Goal: Task Accomplishment & Management: Manage account settings

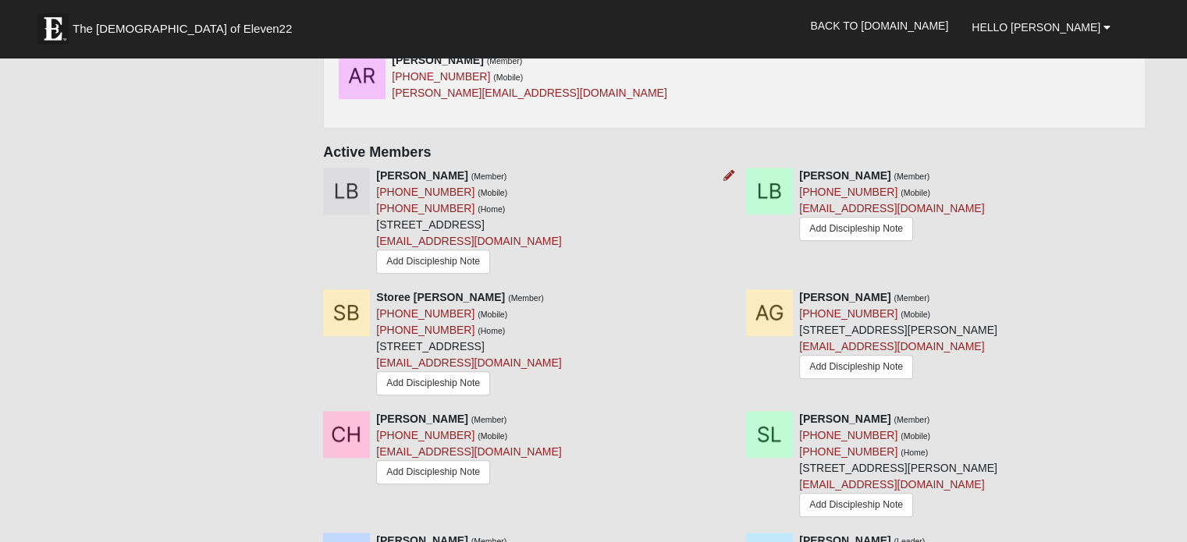
scroll to position [858, 0]
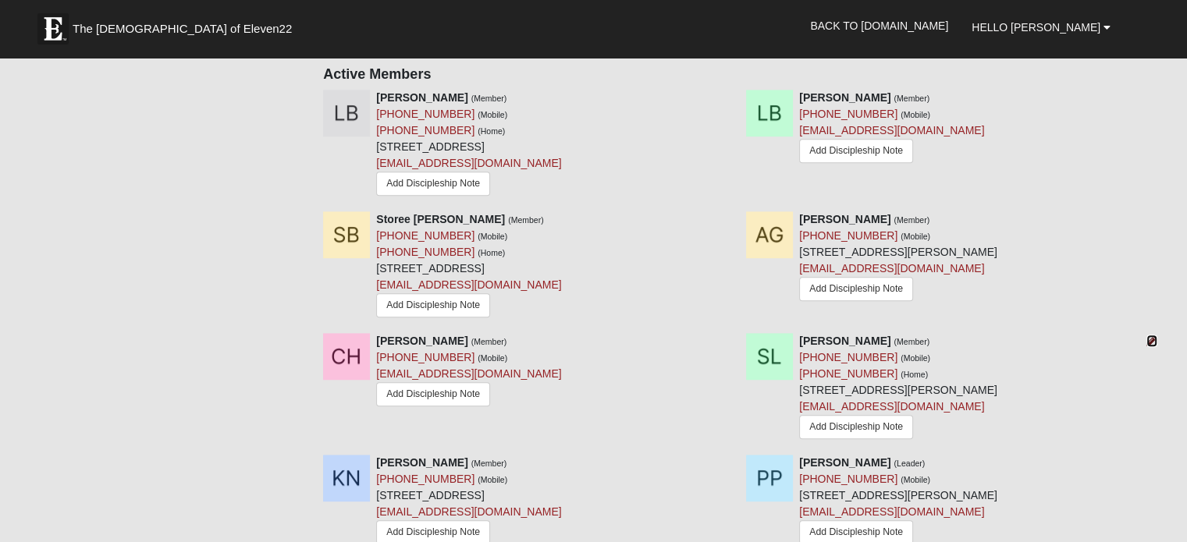
click at [1151, 339] on icon at bounding box center [1151, 341] width 11 height 11
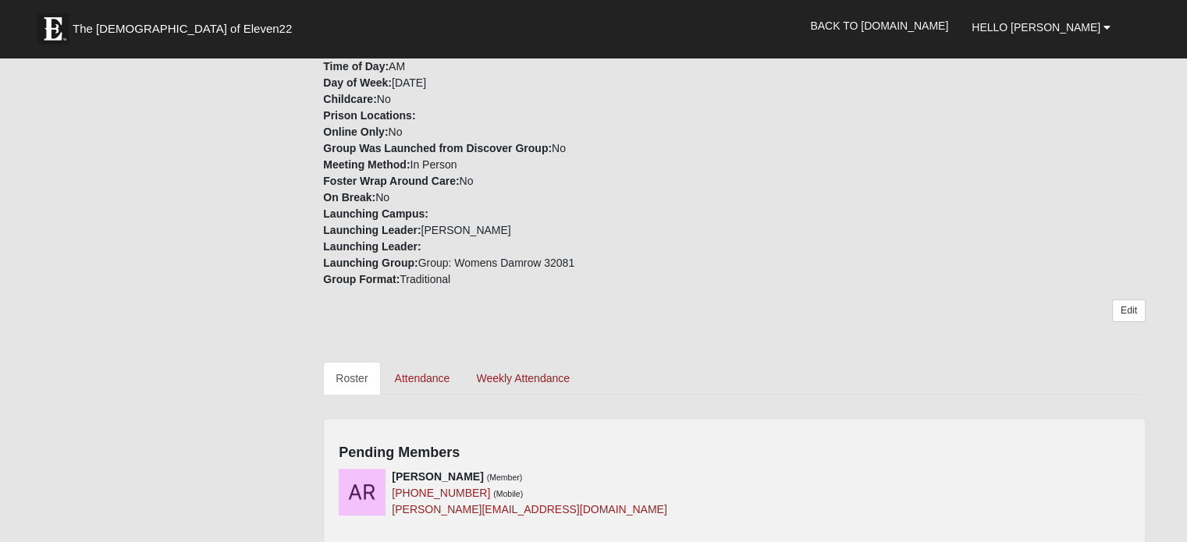
scroll to position [468, 0]
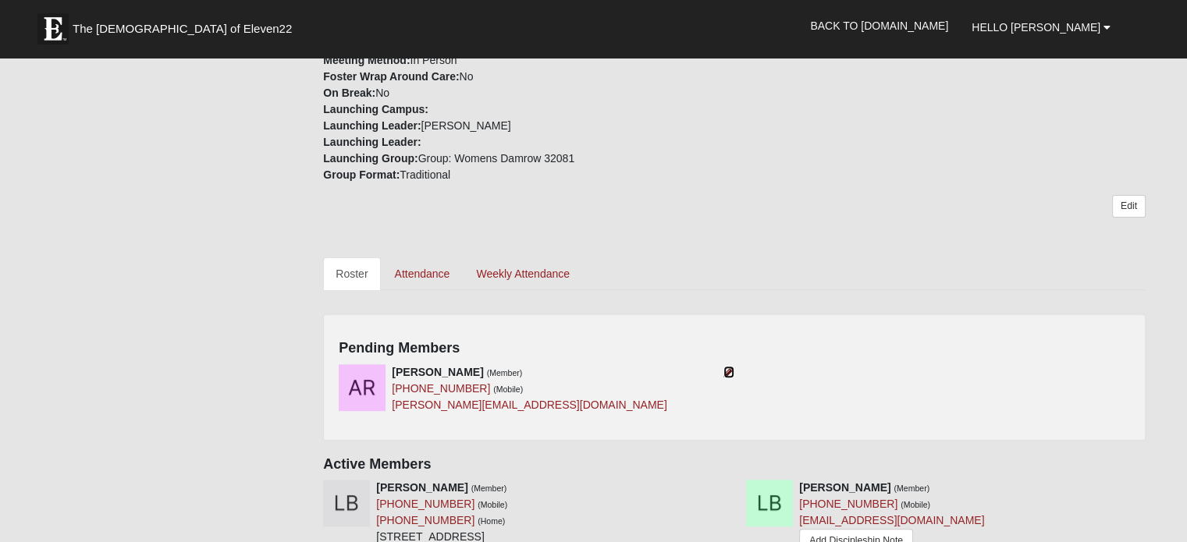
click at [727, 368] on icon at bounding box center [728, 372] width 11 height 11
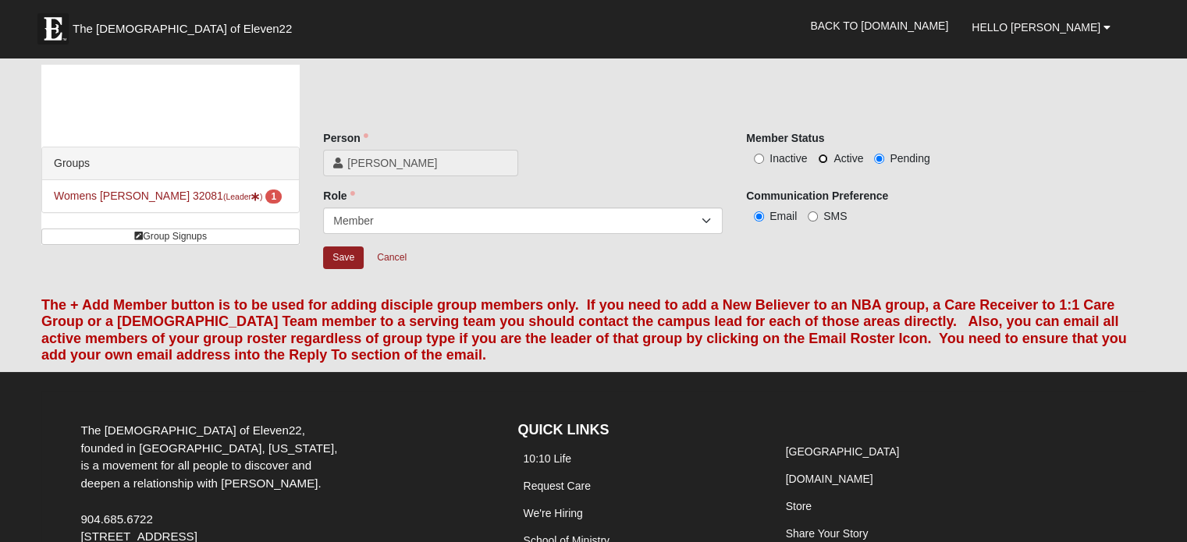
click at [826, 158] on input "Active" at bounding box center [823, 159] width 10 height 10
radio input "true"
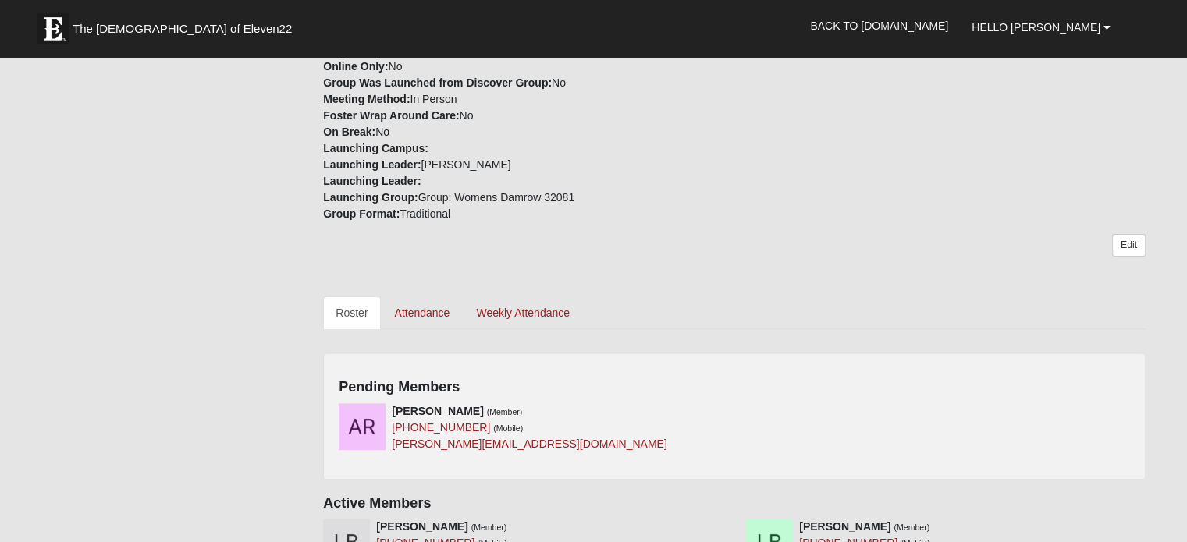
scroll to position [456, 0]
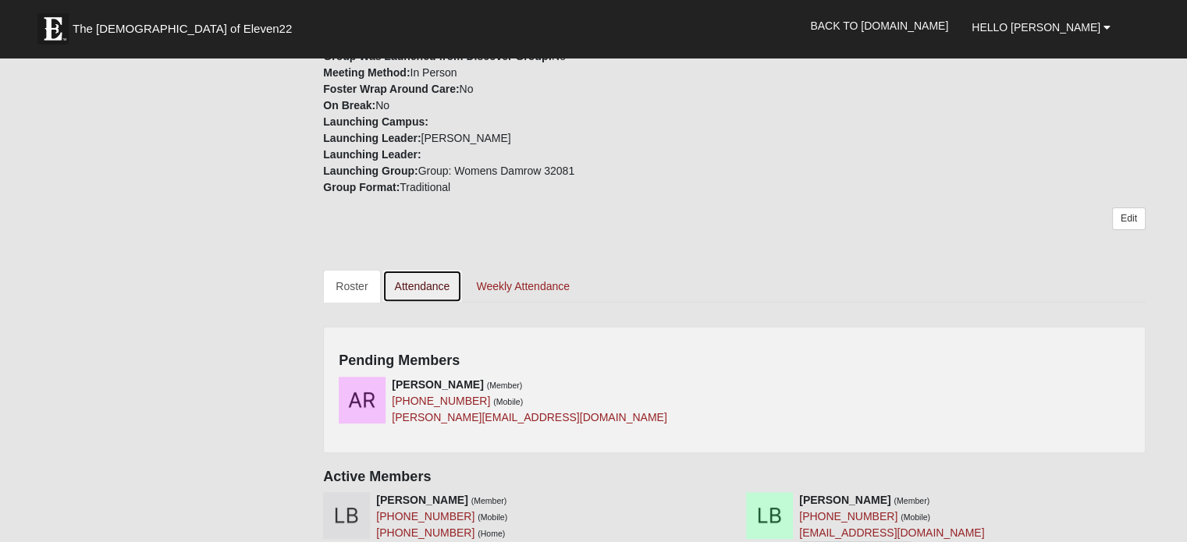
click at [425, 277] on link "Attendance" at bounding box center [422, 286] width 80 height 33
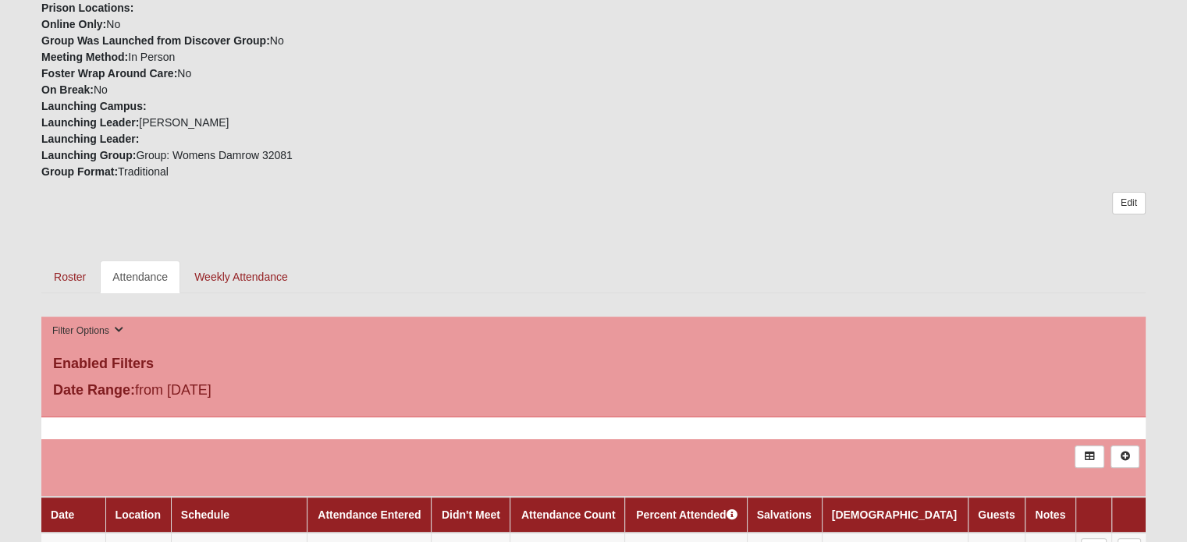
scroll to position [468, 0]
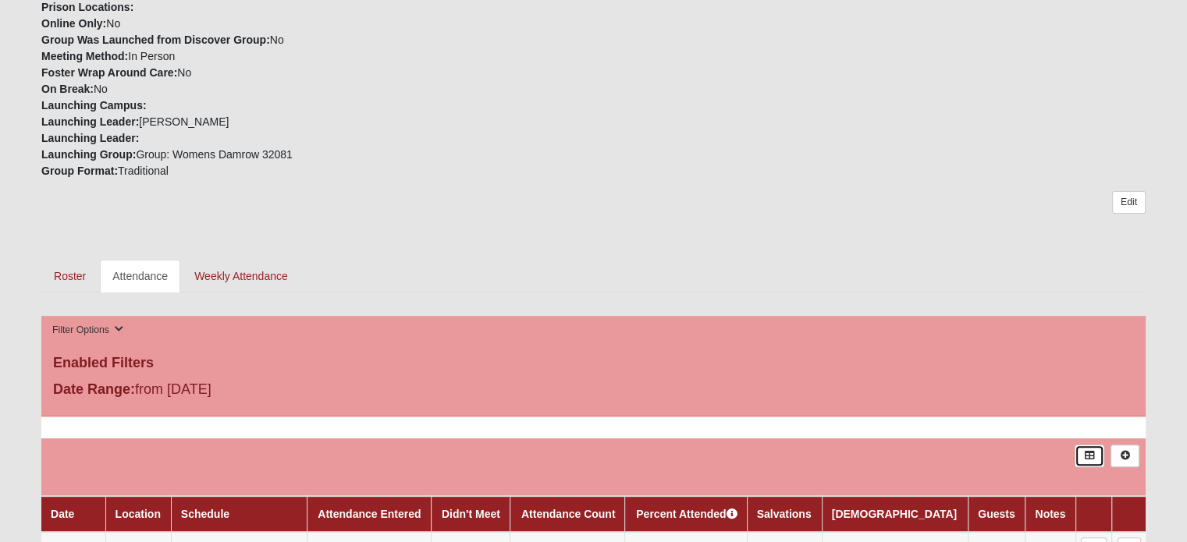
click at [1089, 451] on icon at bounding box center [1089, 455] width 12 height 9
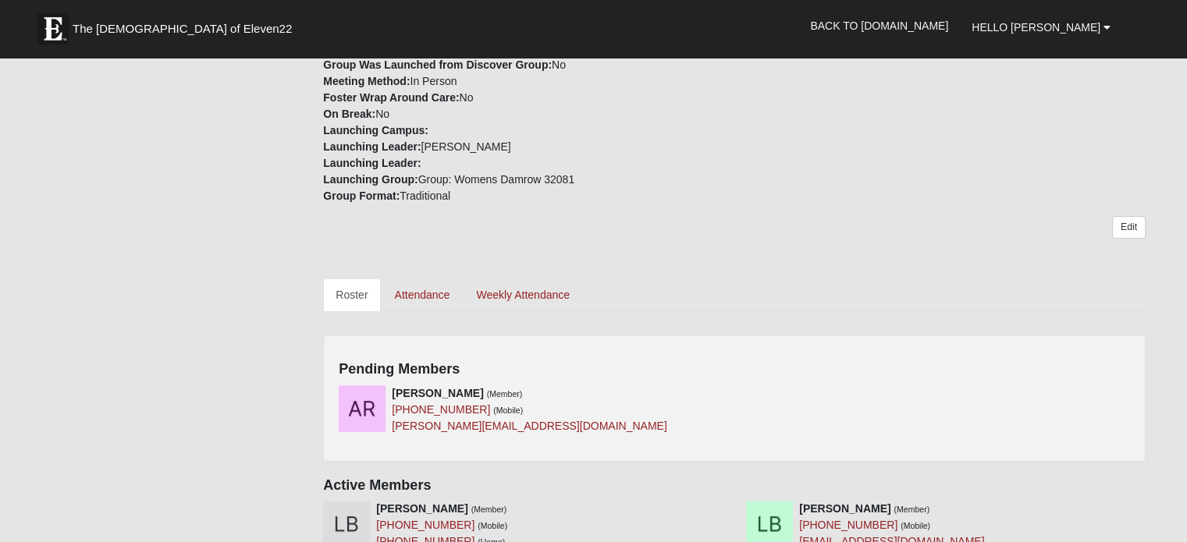
scroll to position [546, 0]
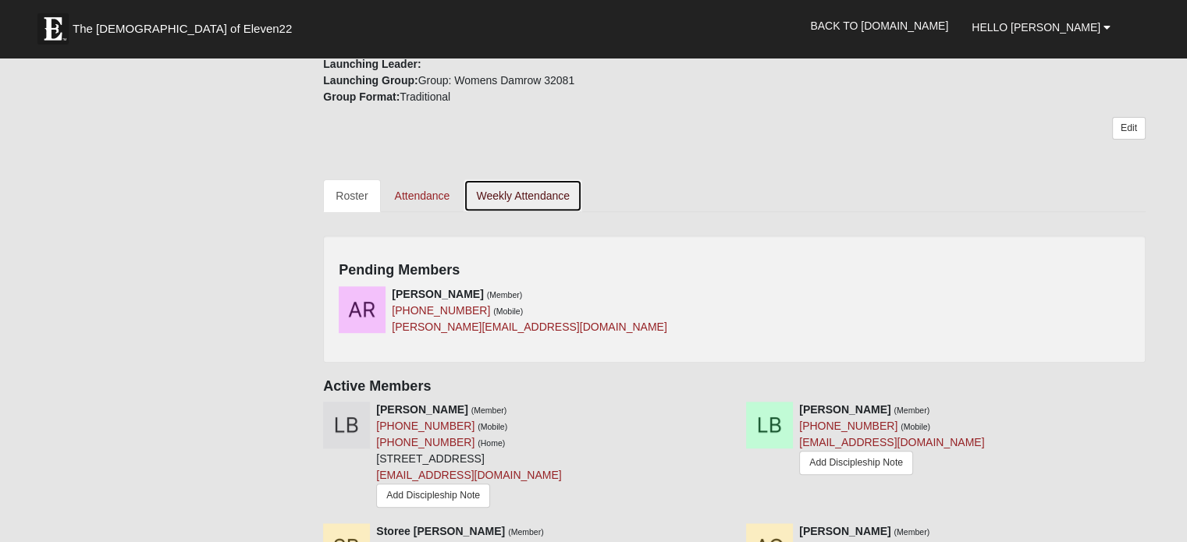
click at [521, 187] on link "Weekly Attendance" at bounding box center [523, 195] width 119 height 33
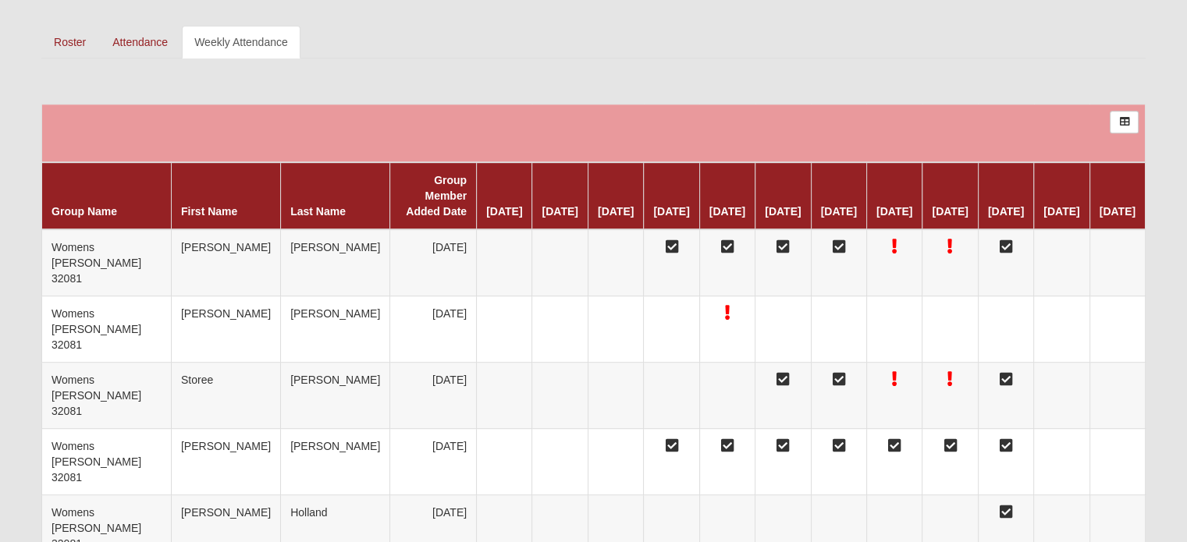
scroll to position [390, 0]
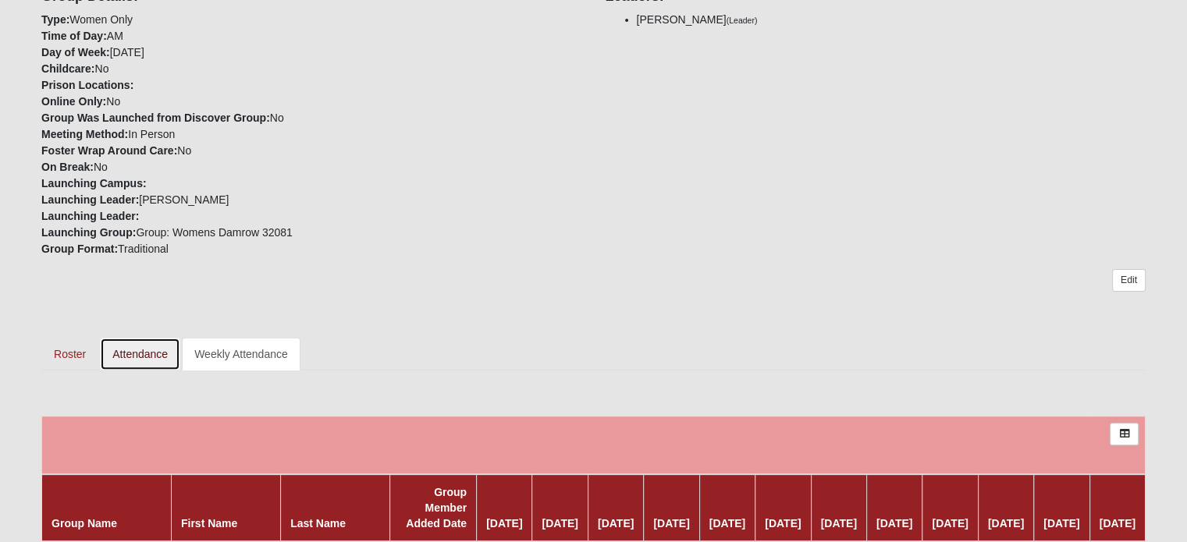
click at [140, 346] on link "Attendance" at bounding box center [140, 354] width 80 height 33
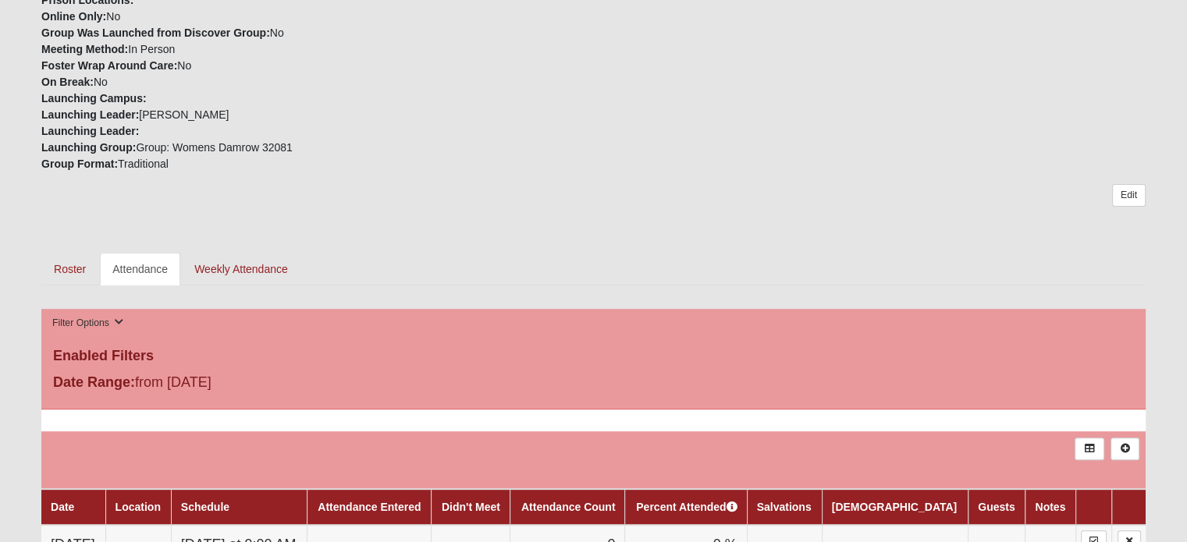
scroll to position [624, 0]
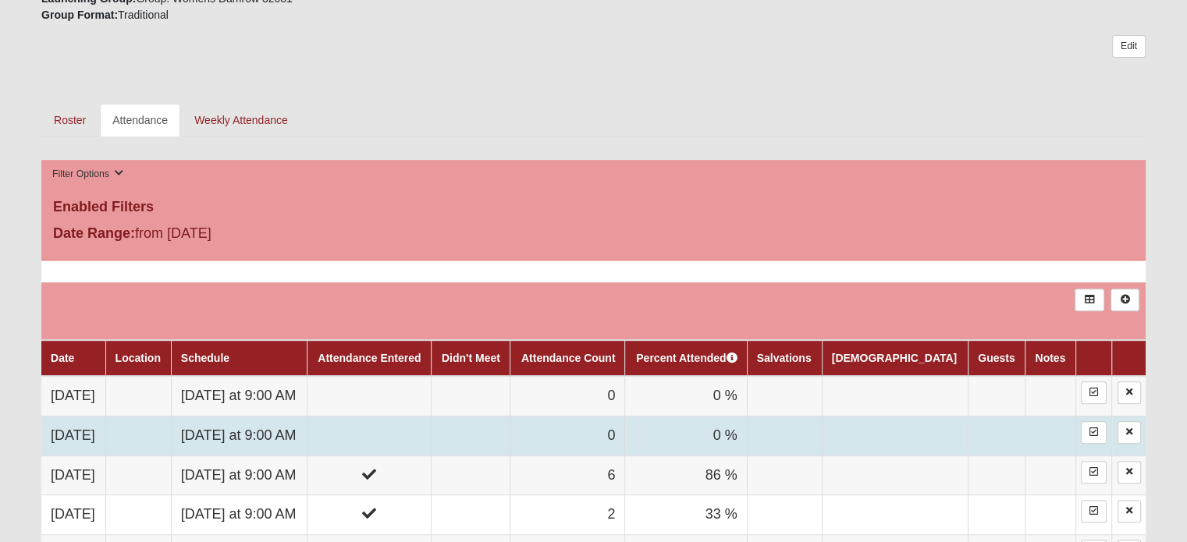
click at [625, 425] on td "0" at bounding box center [567, 436] width 115 height 40
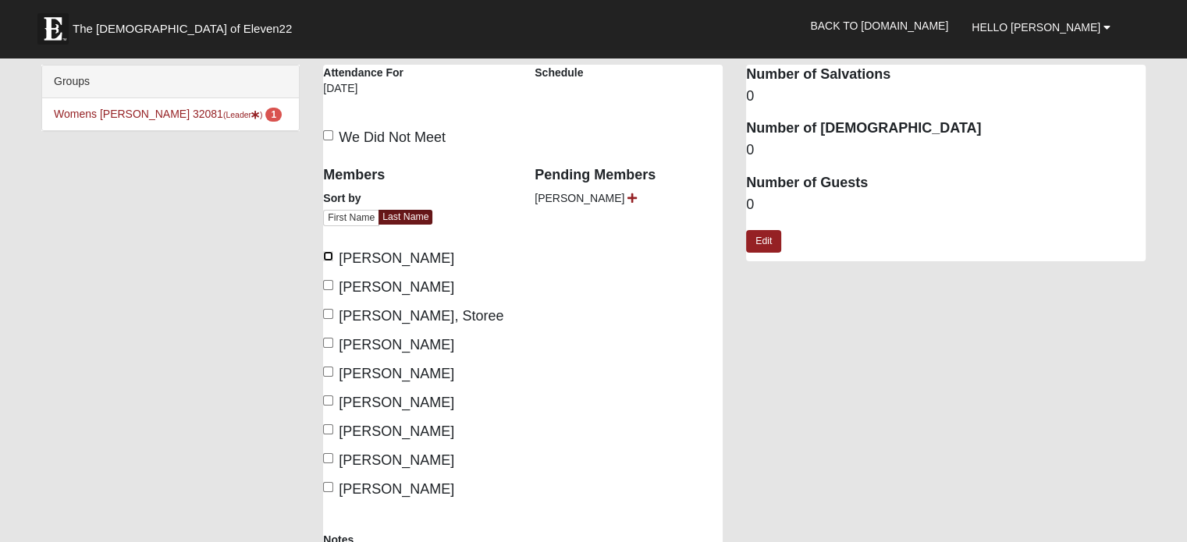
click at [328, 258] on input "[PERSON_NAME]" at bounding box center [328, 256] width 10 height 10
checkbox input "true"
click at [327, 285] on input "Bergeron, Laura" at bounding box center [328, 285] width 10 height 10
checkbox input "true"
click at [326, 487] on input "Seago, Julie" at bounding box center [328, 487] width 10 height 10
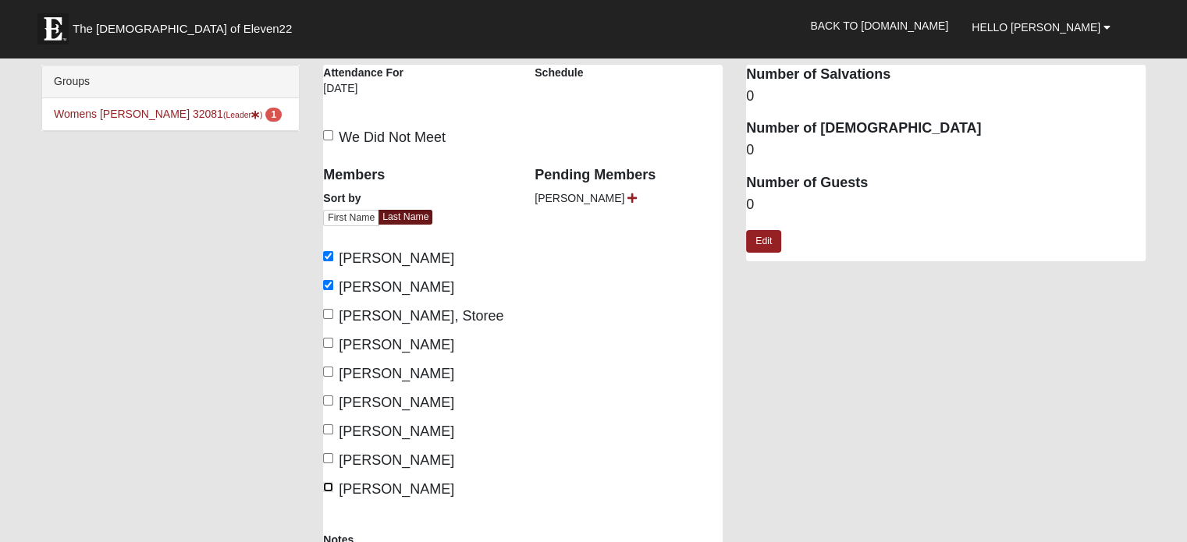
checkbox input "true"
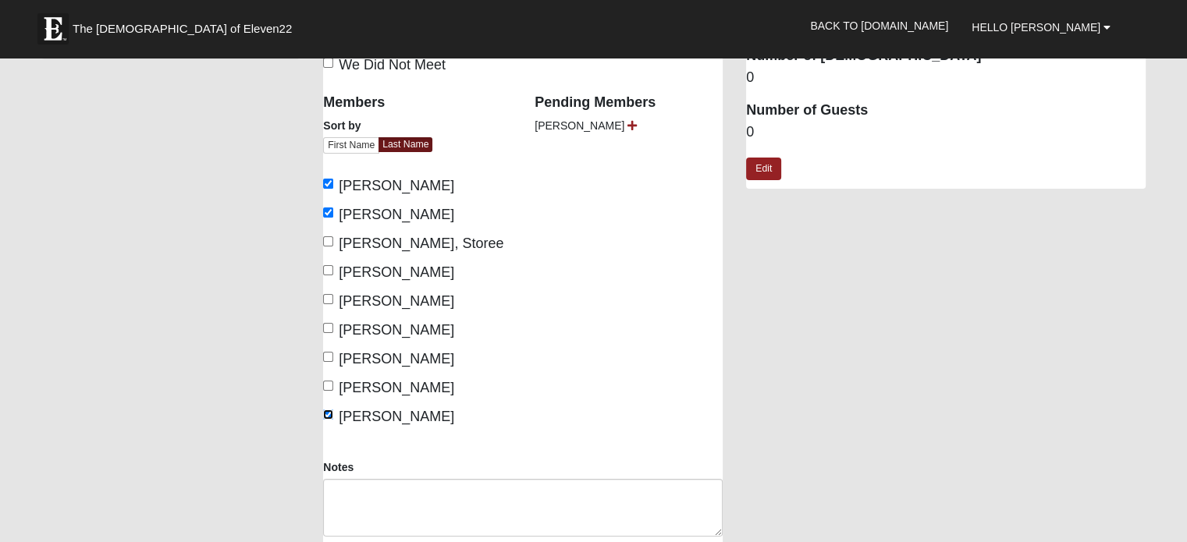
scroll to position [156, 0]
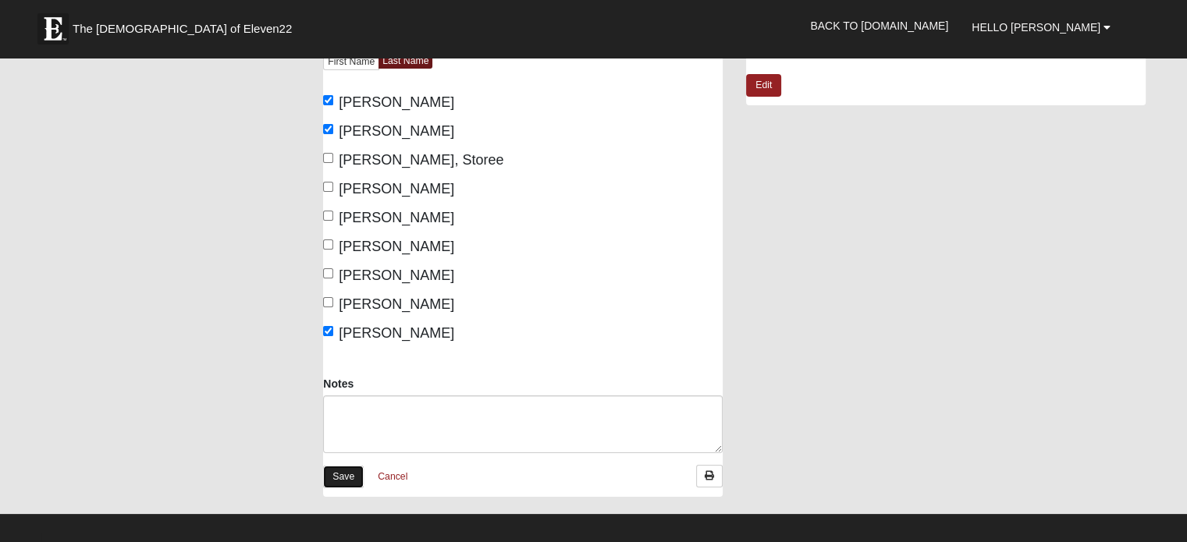
click at [343, 473] on link "Save" at bounding box center [343, 477] width 41 height 23
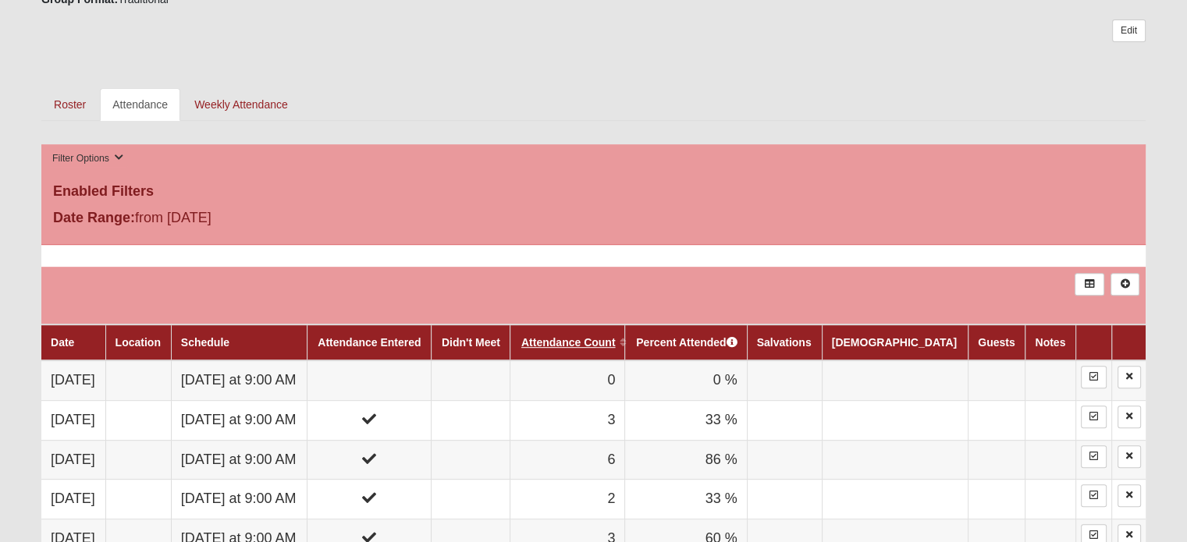
scroll to position [702, 0]
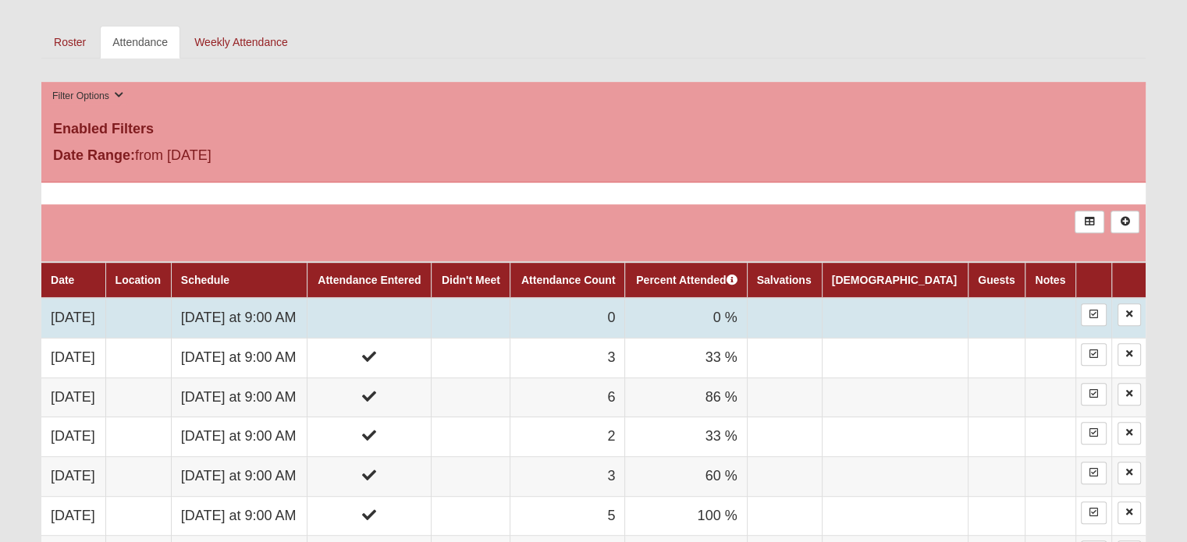
click at [426, 308] on td at bounding box center [369, 318] width 124 height 40
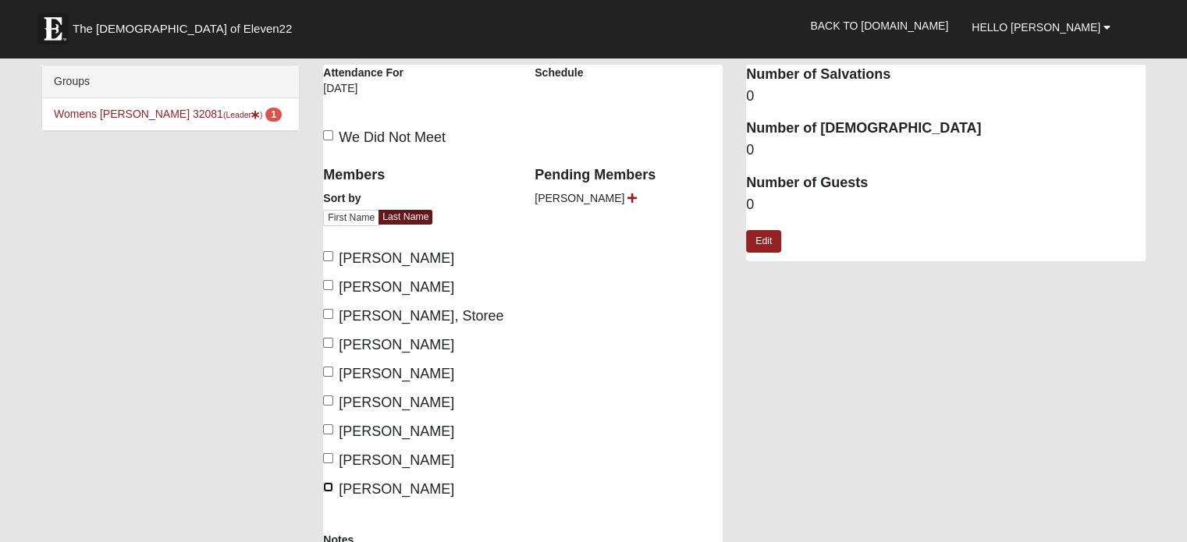
click at [329, 487] on input "[PERSON_NAME]" at bounding box center [328, 487] width 10 height 10
checkbox input "true"
click at [330, 339] on input "Gill, Ashley" at bounding box center [328, 343] width 10 height 10
checkbox input "true"
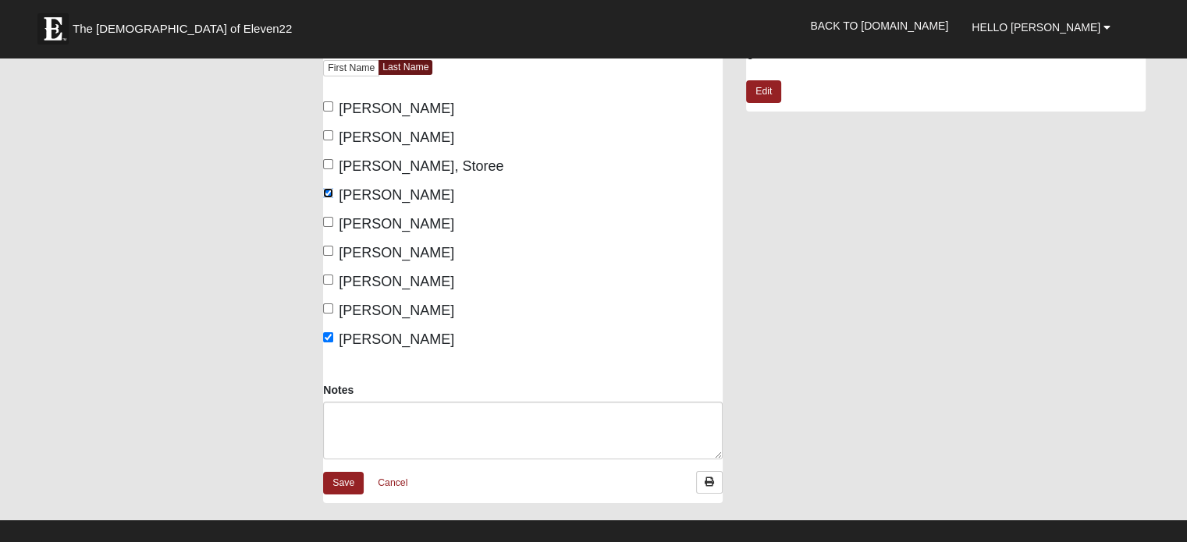
scroll to position [156, 0]
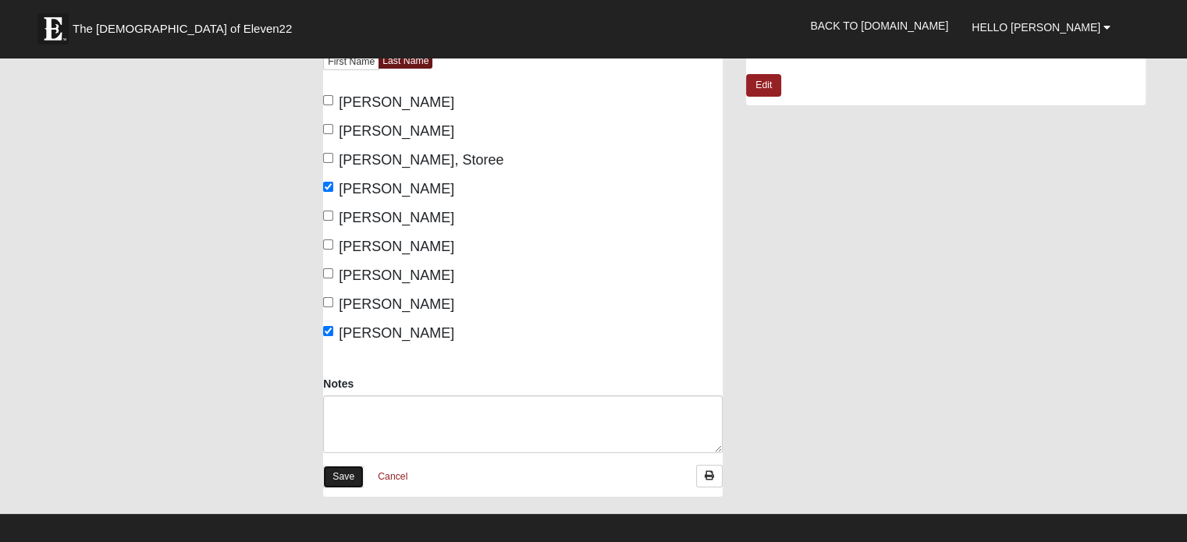
click at [344, 468] on link "Save" at bounding box center [343, 477] width 41 height 23
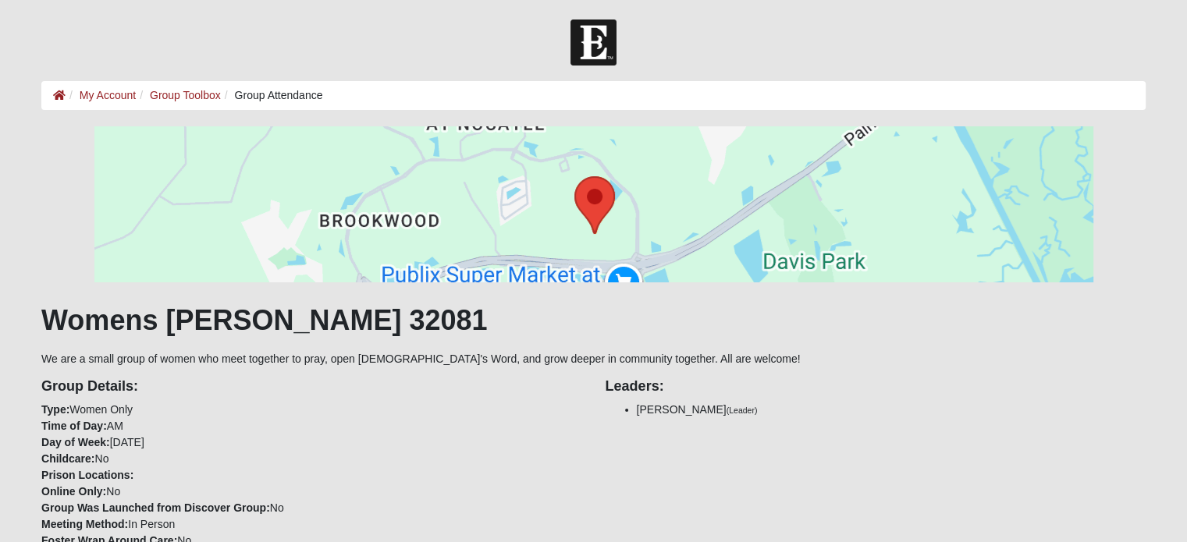
drag, startPoint x: 1198, startPoint y: 0, endPoint x: 414, endPoint y: 21, distance: 784.5
click at [413, 24] on div at bounding box center [593, 43] width 1187 height 46
